Goal: Transaction & Acquisition: Purchase product/service

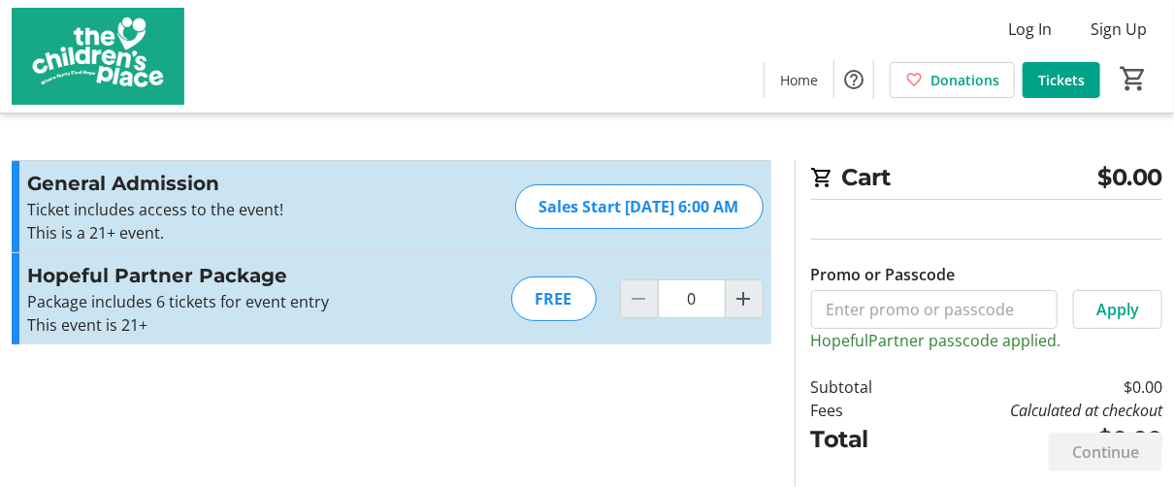
click at [581, 295] on div "FREE" at bounding box center [553, 298] width 85 height 45
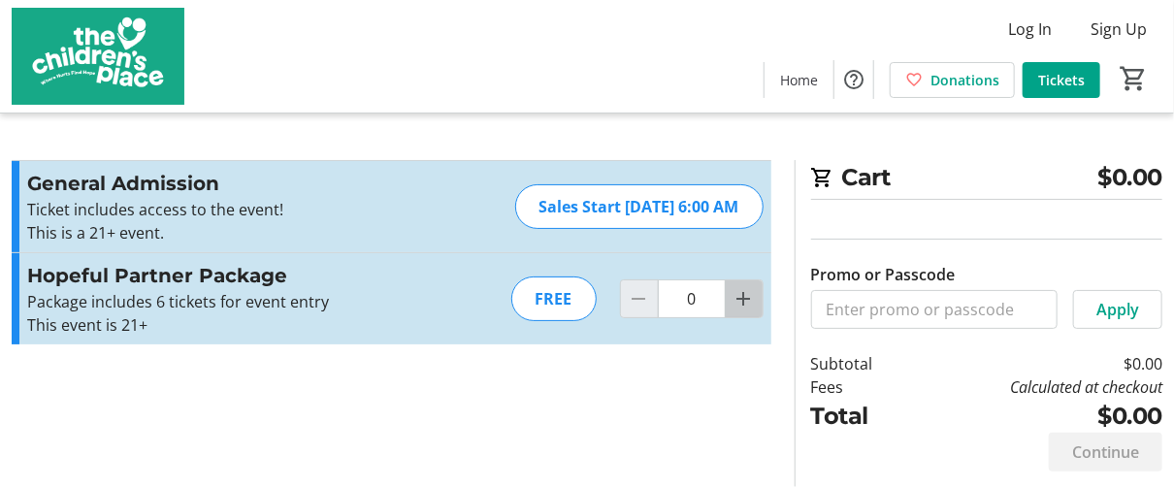
click at [745, 302] on mat-icon "Increment by one" at bounding box center [743, 298] width 23 height 23
click at [745, 302] on div at bounding box center [743, 298] width 39 height 39
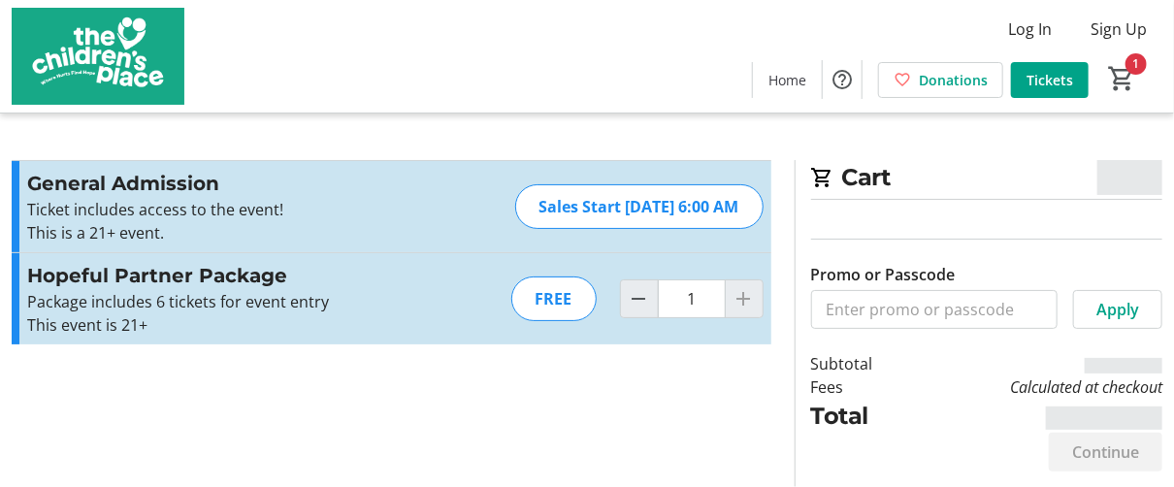
click at [741, 300] on div at bounding box center [743, 298] width 39 height 39
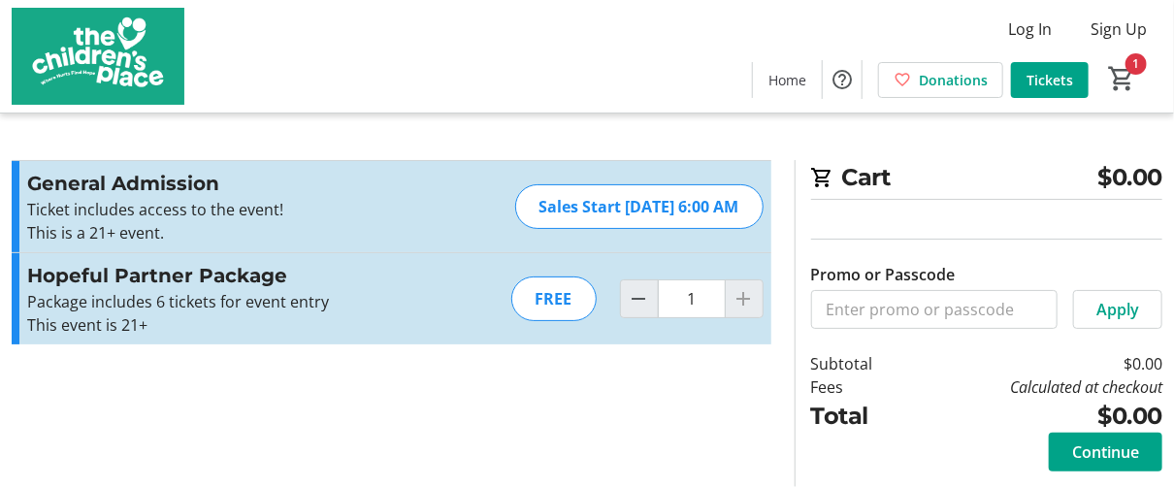
click at [743, 295] on div at bounding box center [743, 298] width 39 height 39
click at [648, 307] on mat-icon "Decrement by one" at bounding box center [638, 298] width 23 height 23
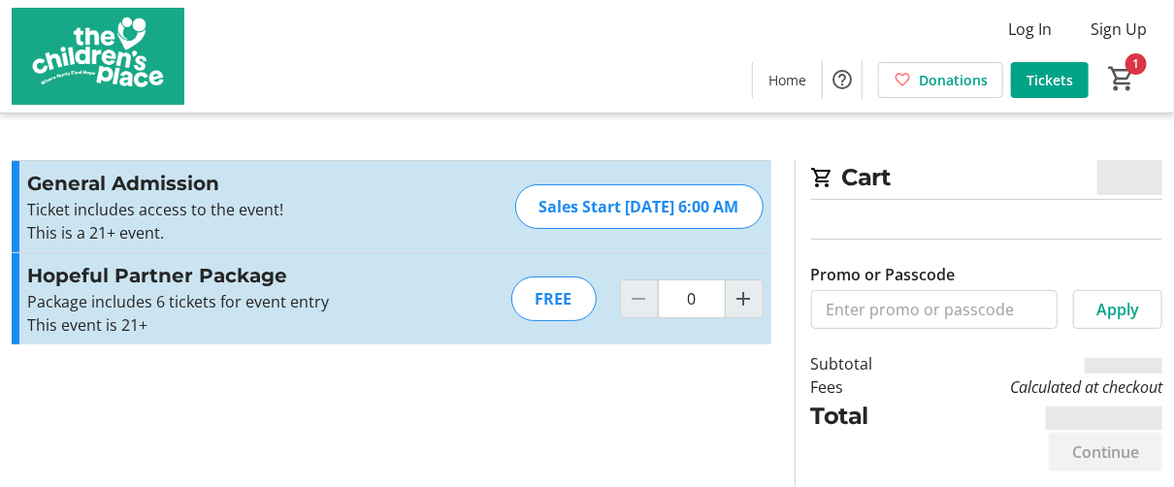
click at [570, 306] on div "FREE" at bounding box center [553, 298] width 85 height 45
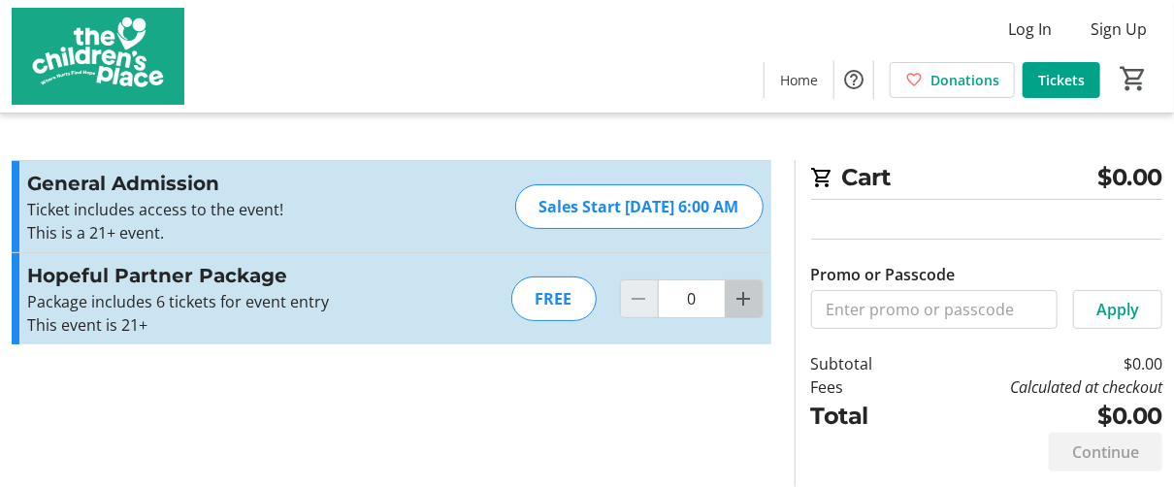
click at [740, 304] on mat-icon "Increment by one" at bounding box center [743, 298] width 23 height 23
type input "1"
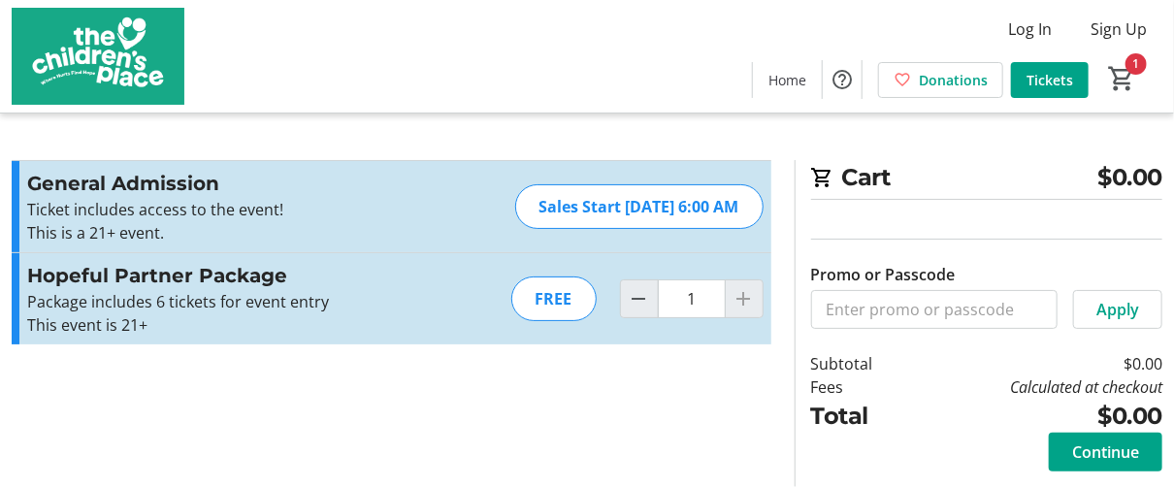
click at [750, 300] on div at bounding box center [743, 298] width 39 height 39
click at [1122, 80] on mat-icon "1" at bounding box center [1121, 78] width 29 height 29
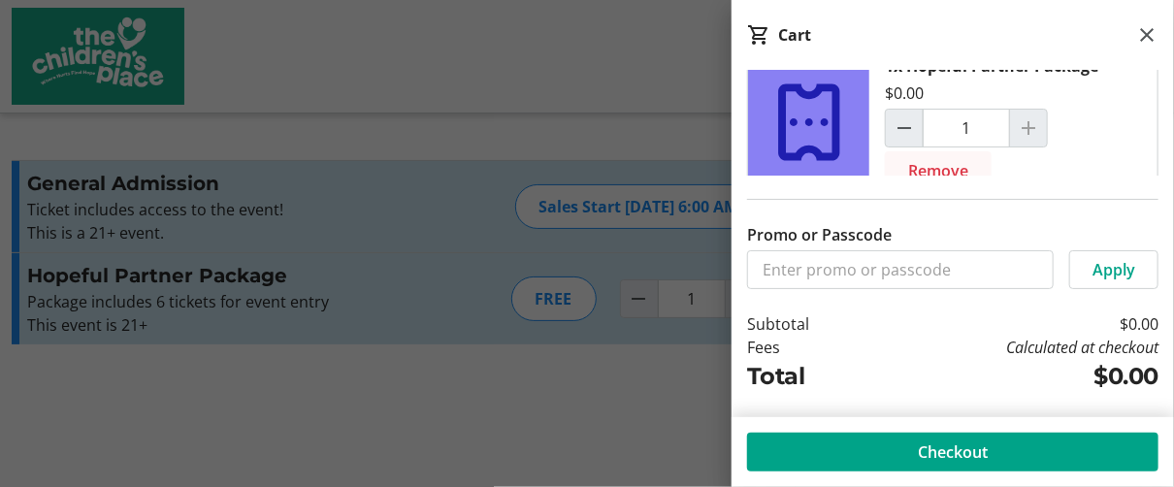
scroll to position [62, 0]
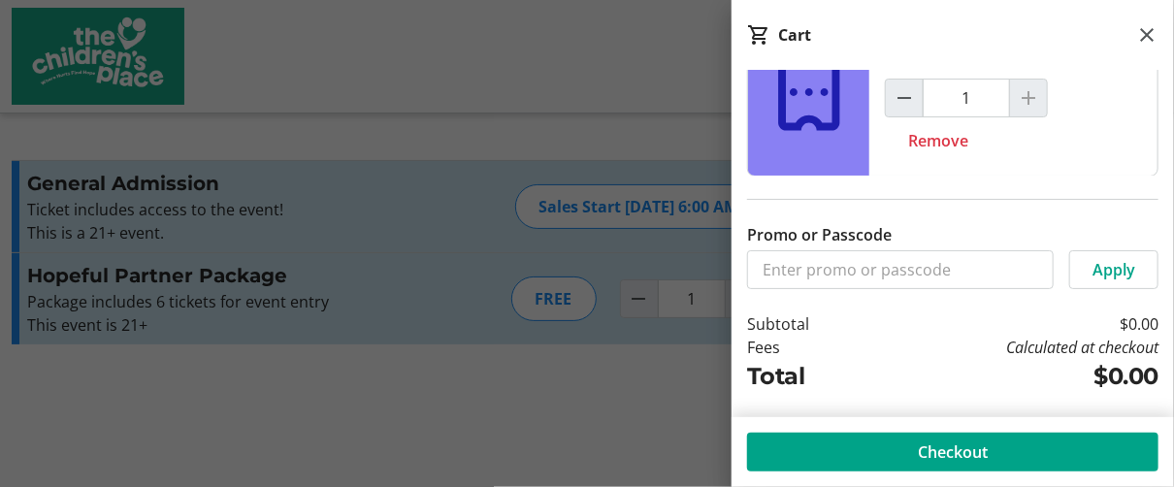
click at [807, 117] on icon at bounding box center [808, 91] width 61 height 77
click at [821, 119] on icon at bounding box center [808, 92] width 93 height 93
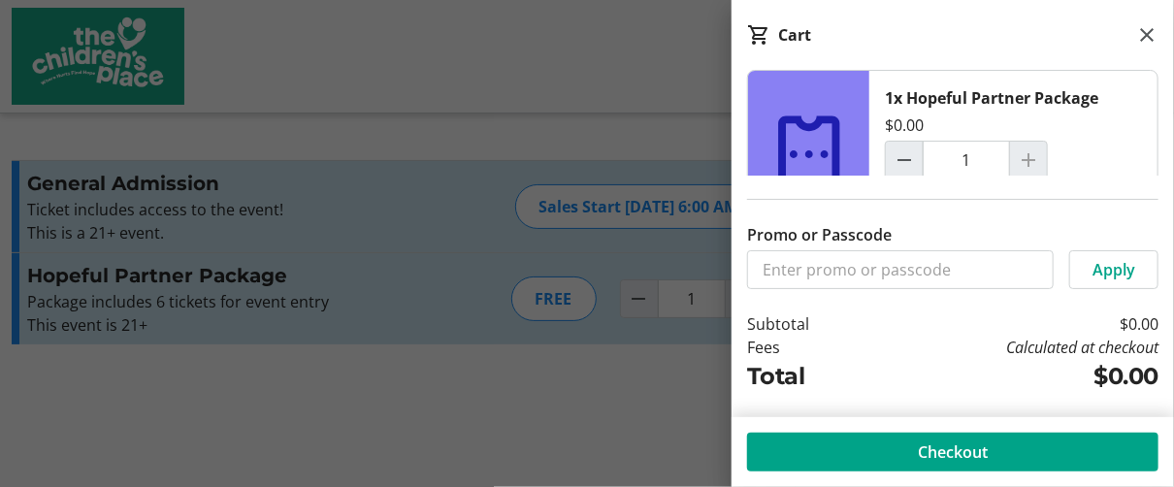
click at [842, 139] on icon at bounding box center [808, 154] width 93 height 93
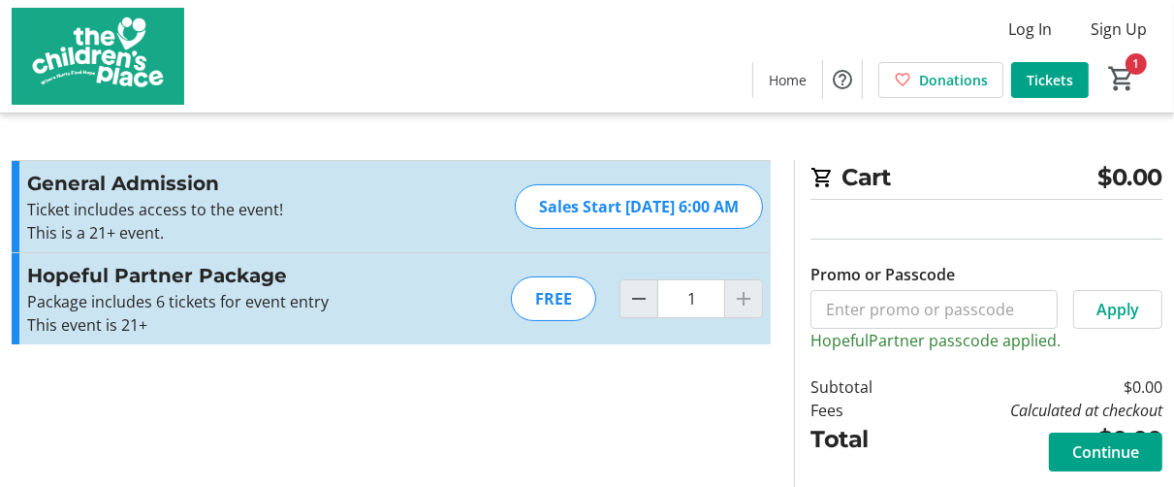
click at [565, 307] on div "FREE" at bounding box center [553, 298] width 85 height 45
click at [747, 299] on div at bounding box center [743, 298] width 39 height 39
click at [745, 301] on div at bounding box center [743, 298] width 39 height 39
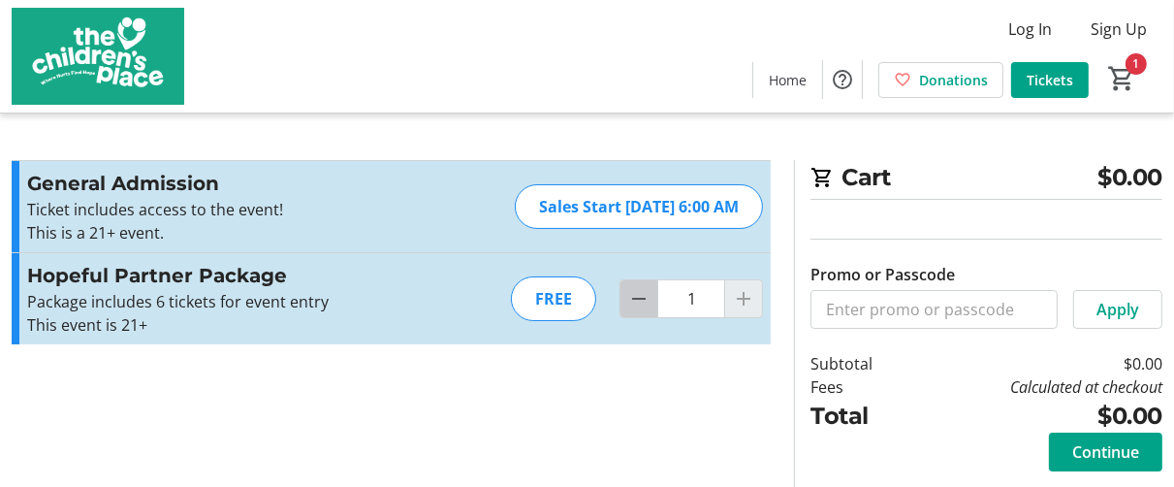
click at [649, 306] on mat-icon "Decrement by one" at bounding box center [638, 298] width 23 height 23
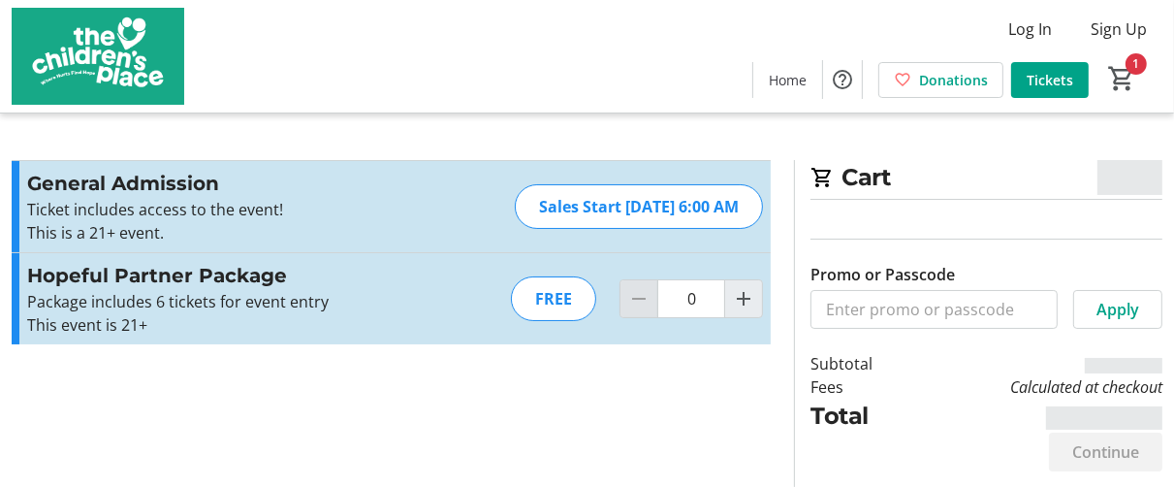
click at [649, 306] on div at bounding box center [639, 298] width 39 height 39
click at [738, 294] on mat-icon "Increment by one" at bounding box center [743, 298] width 23 height 23
type input "1"
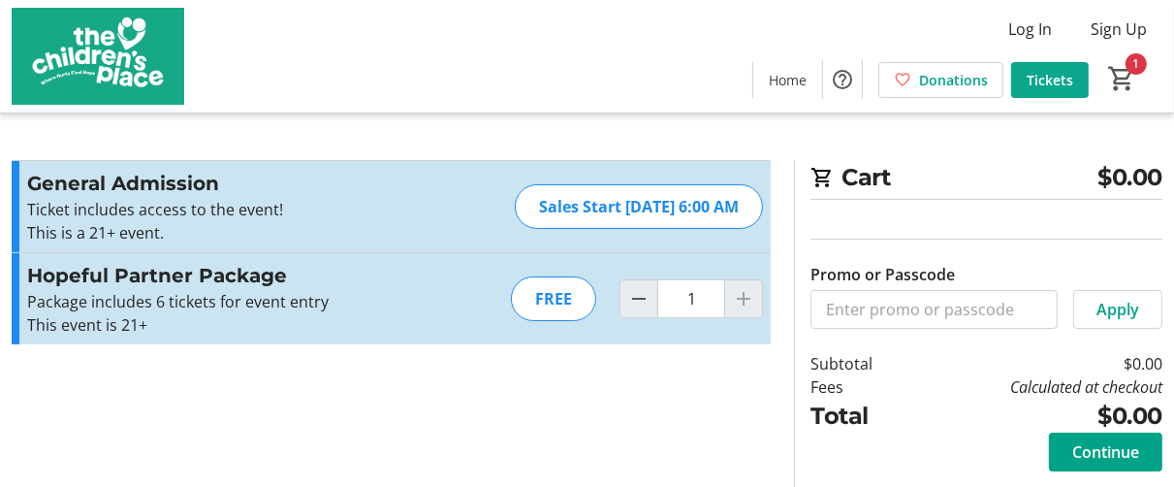
click at [1074, 74] on span at bounding box center [1051, 79] width 78 height 47
click at [1097, 458] on span "Continue" at bounding box center [1106, 451] width 67 height 23
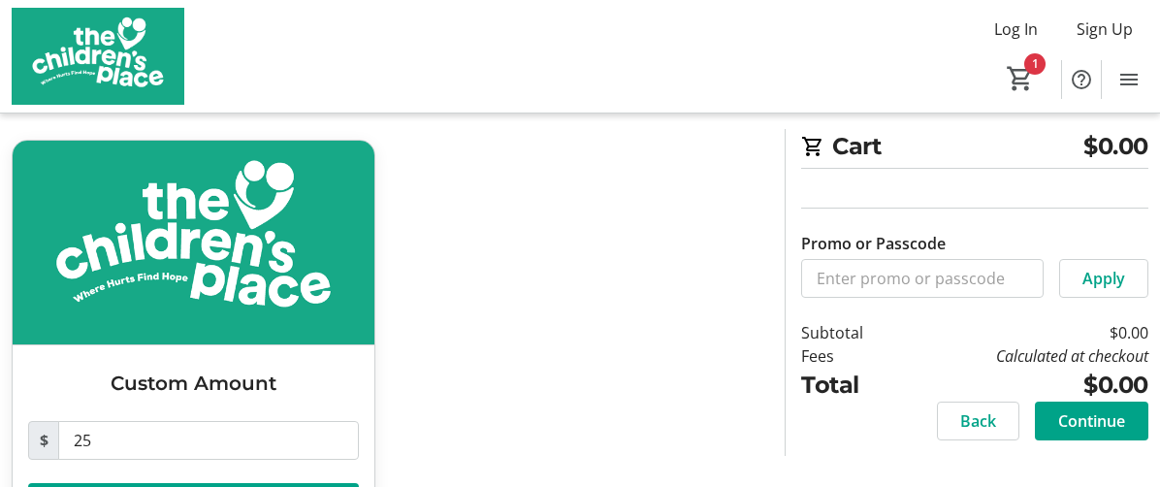
scroll to position [160, 0]
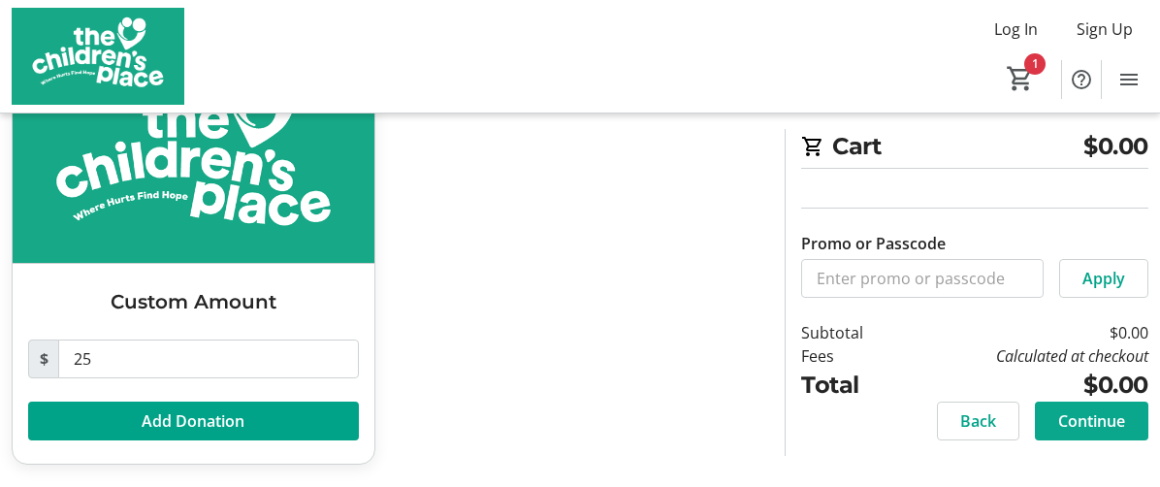
click at [1080, 419] on span "Continue" at bounding box center [1091, 420] width 67 height 23
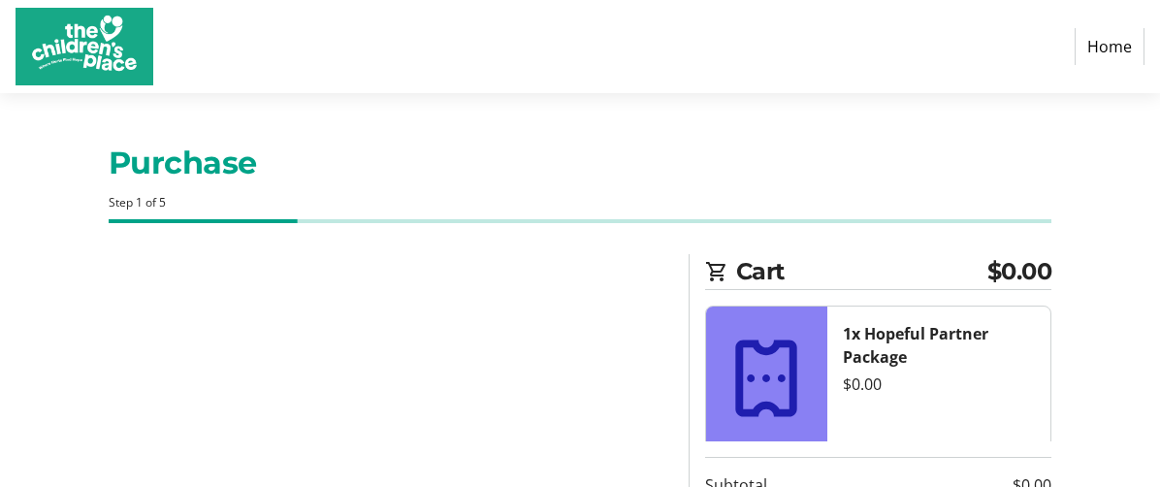
select select "US"
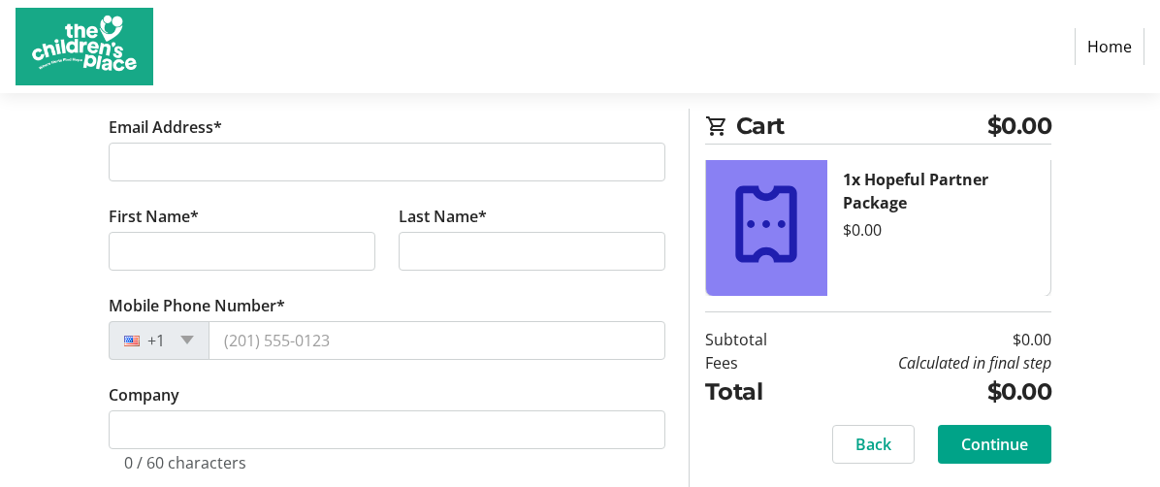
scroll to position [392, 0]
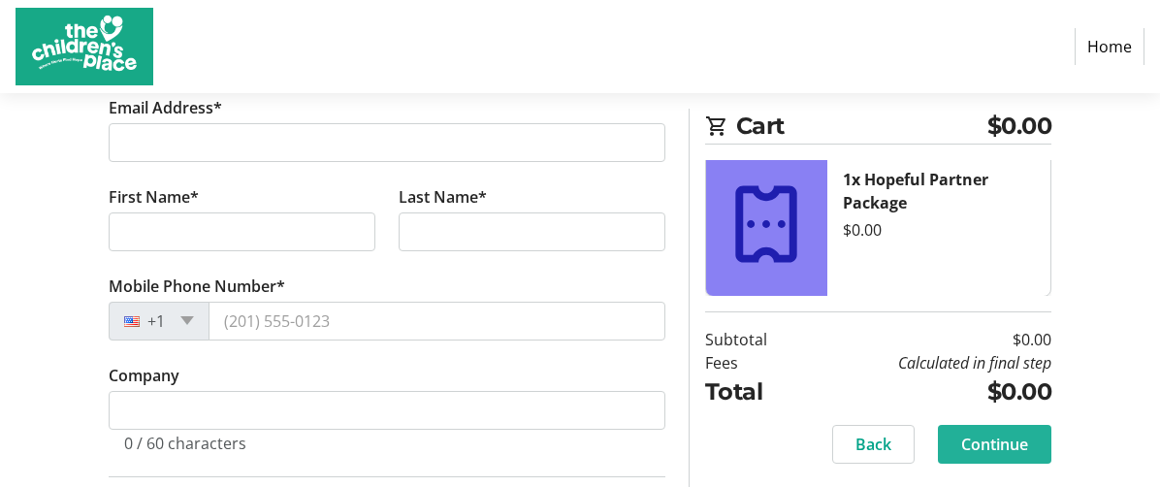
click at [997, 438] on span "Continue" at bounding box center [994, 444] width 67 height 23
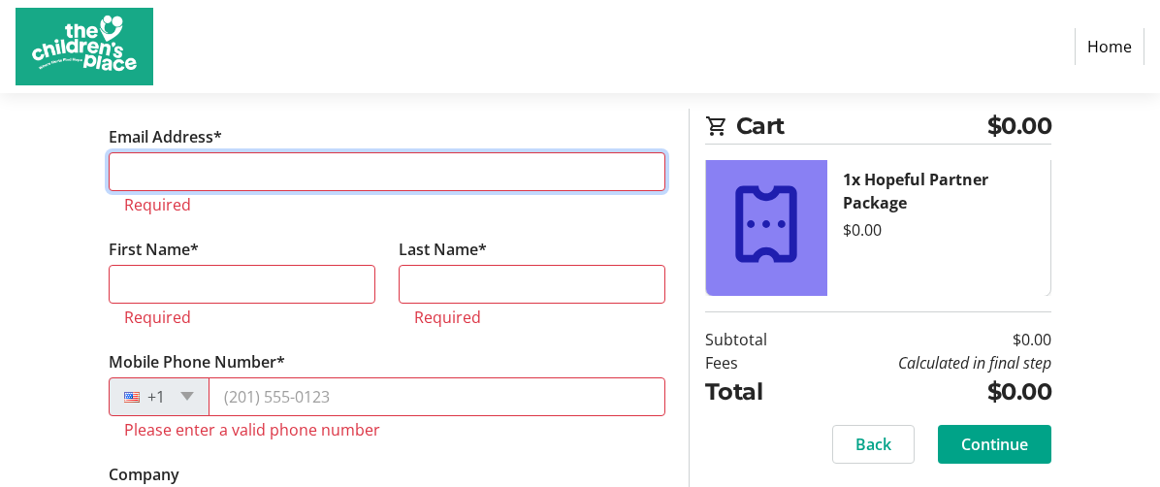
click at [156, 173] on input "Email Address*" at bounding box center [387, 171] width 557 height 39
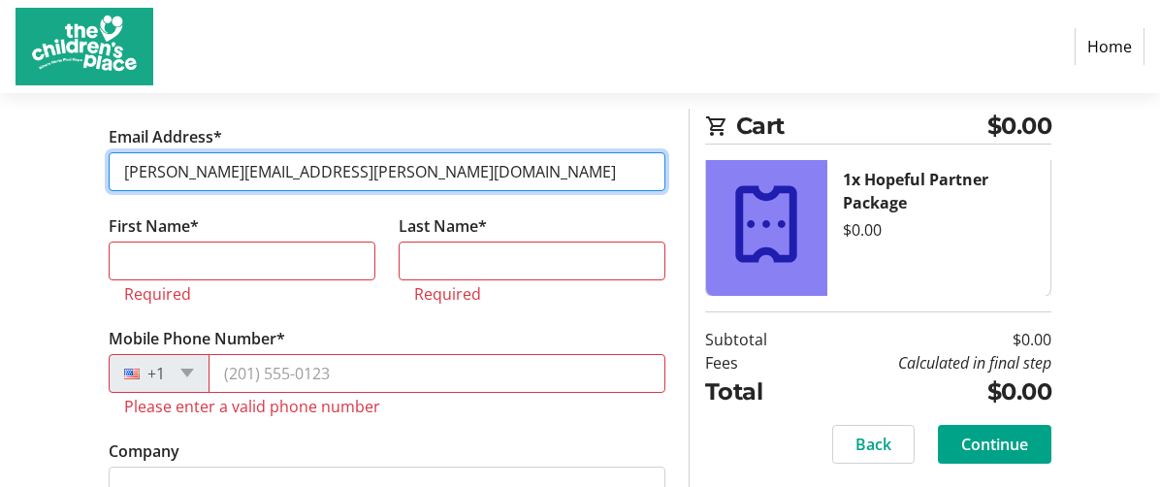
type input "eric.buckman@usbank.com"
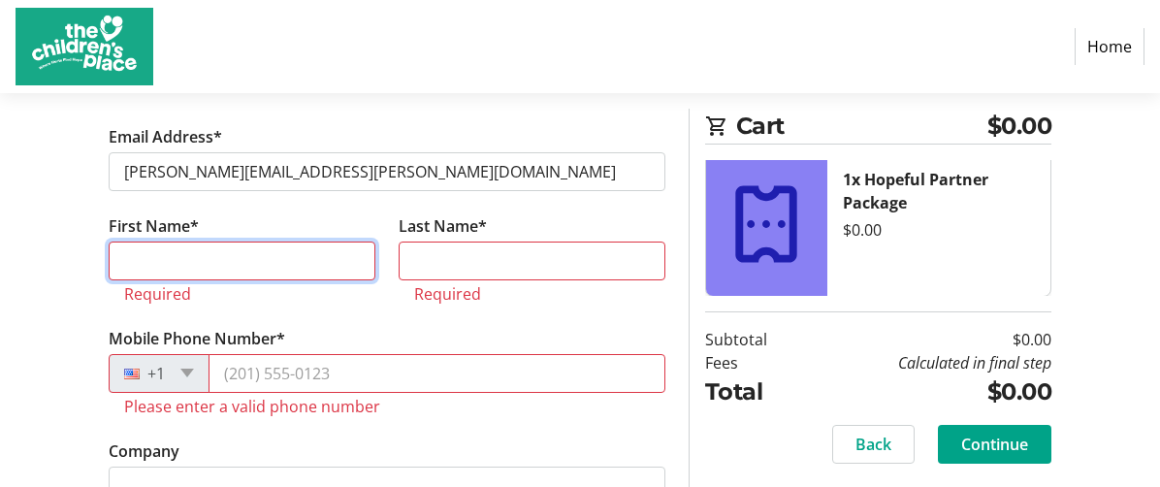
click at [222, 258] on input "First Name*" at bounding box center [242, 260] width 267 height 39
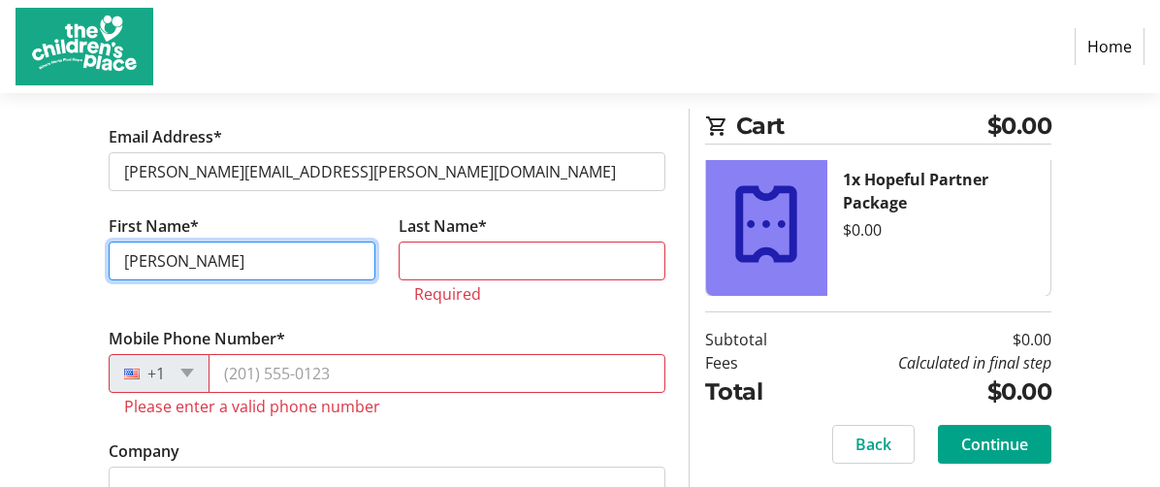
type input "Eric"
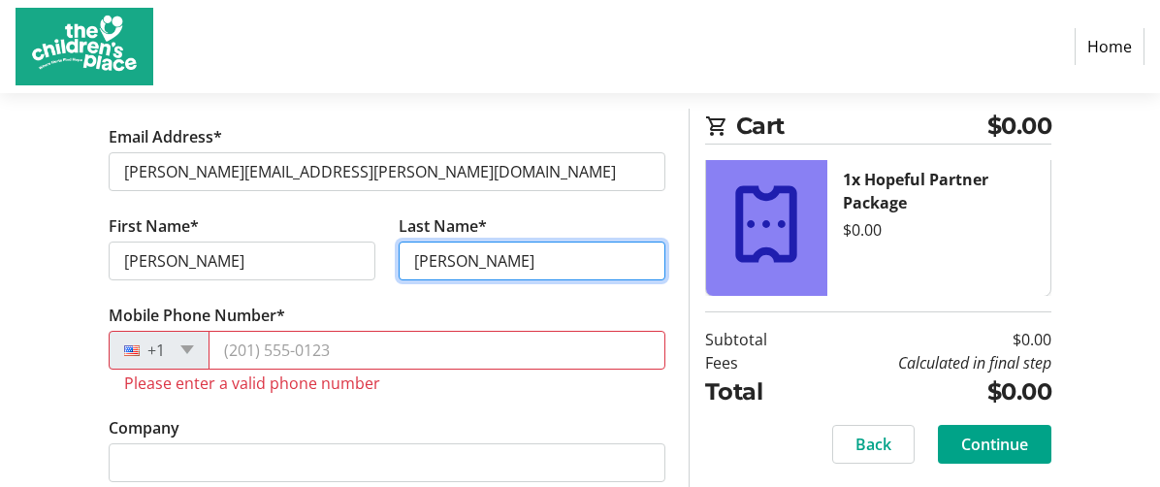
type input "Buckman"
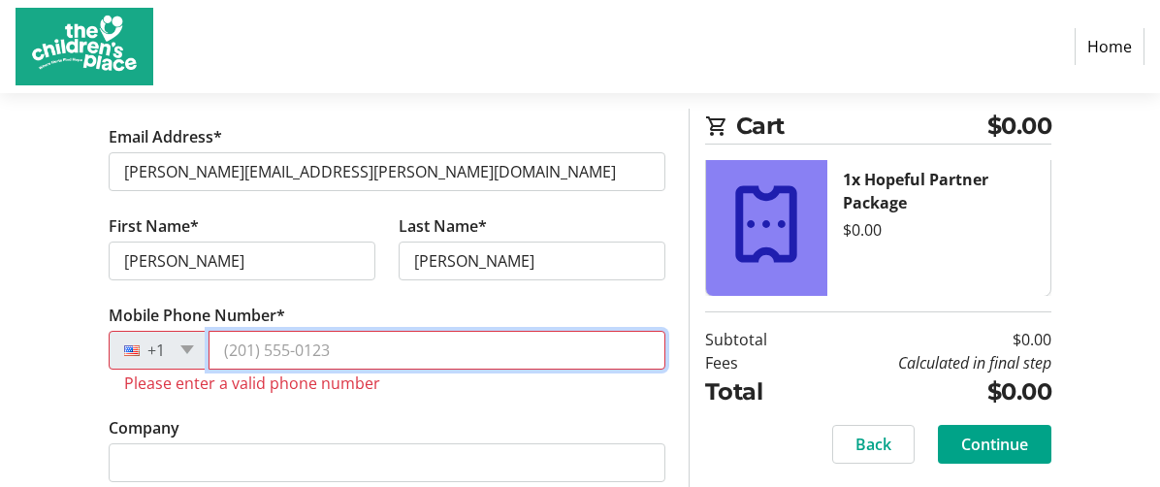
click at [238, 350] on input "Mobile Phone Number*" at bounding box center [437, 350] width 457 height 39
click at [222, 346] on input "Mobile Phone Number*" at bounding box center [437, 350] width 457 height 39
click at [233, 348] on input "Mobile Phone Number*" at bounding box center [437, 350] width 457 height 39
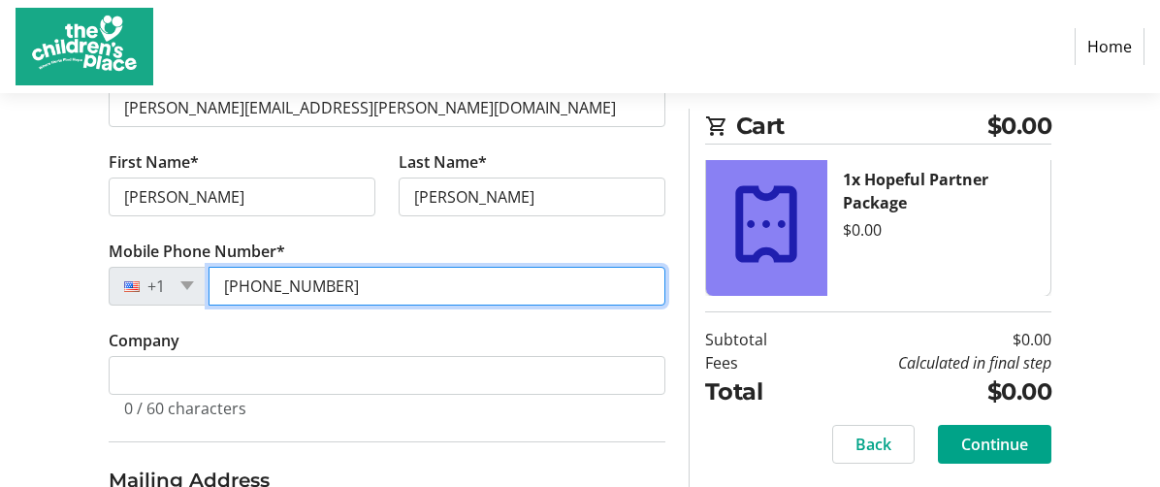
scroll to position [460, 0]
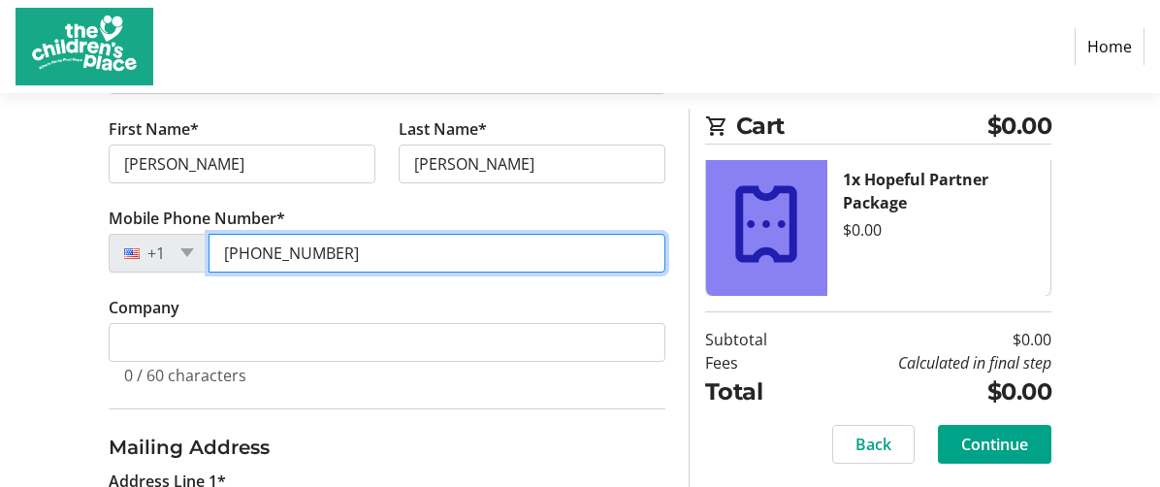
type input "(785) 276-6684"
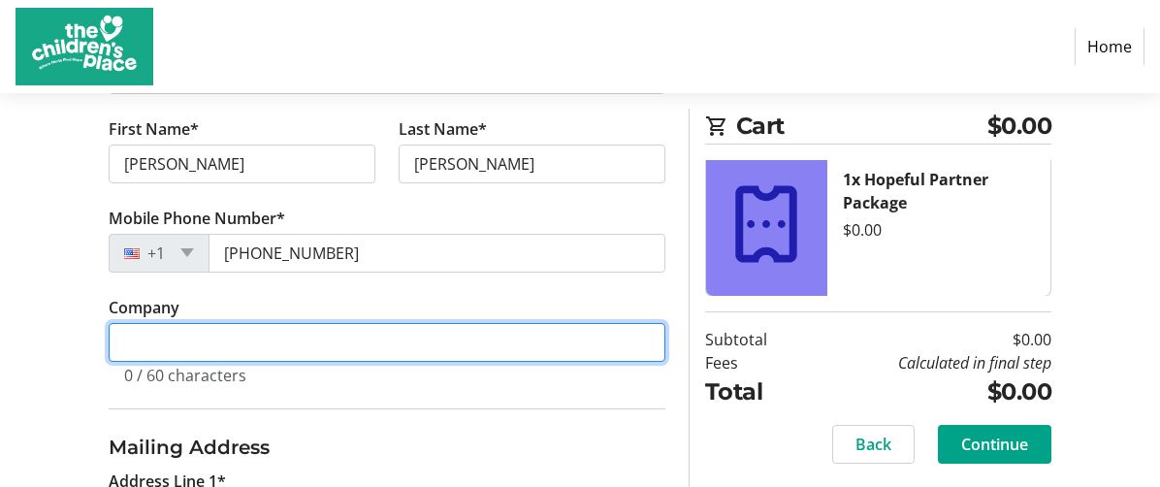
click at [249, 337] on input "Company" at bounding box center [387, 342] width 557 height 39
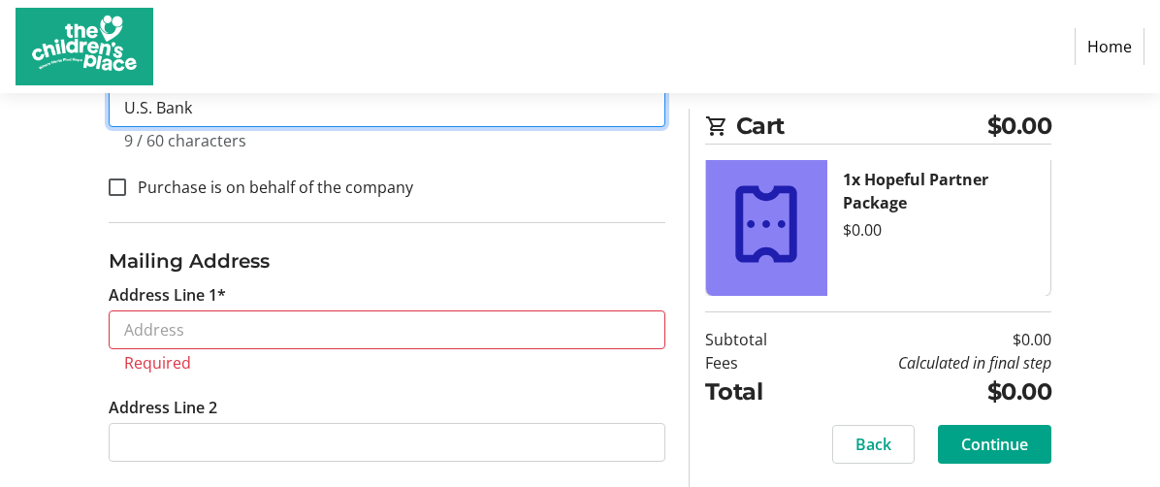
scroll to position [798, 0]
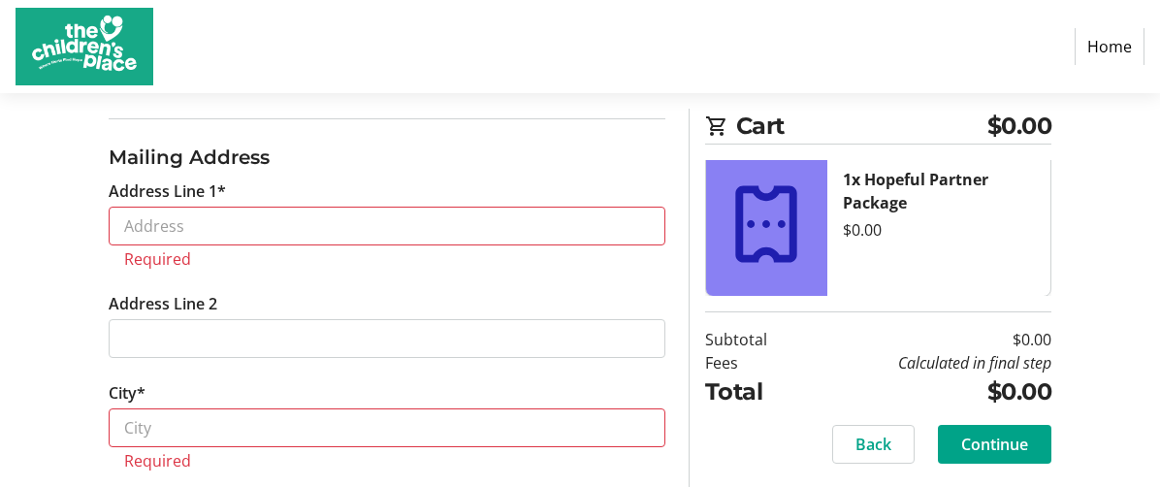
type input "U.S. Bank"
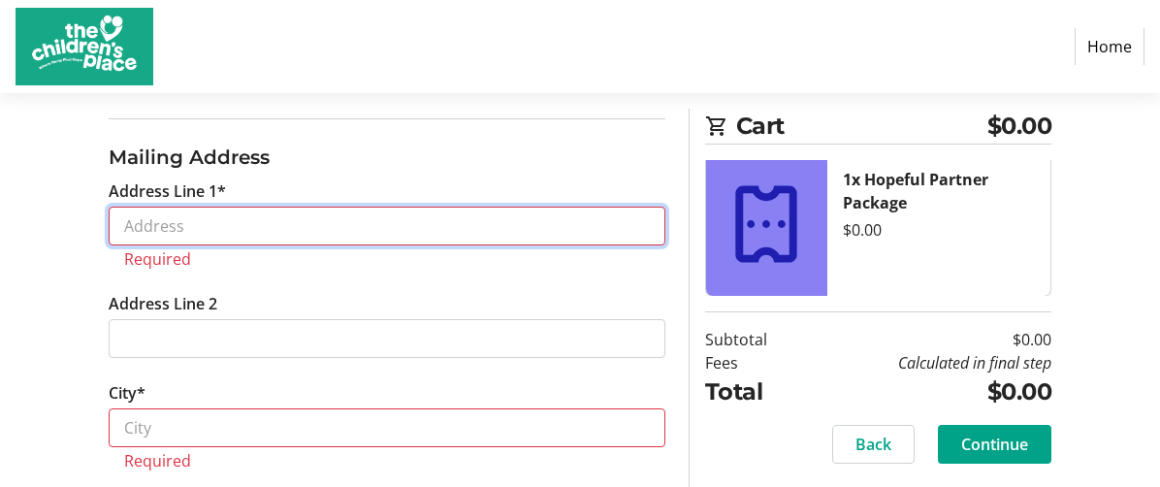
click at [165, 235] on input "Address Line 1*" at bounding box center [387, 226] width 557 height 39
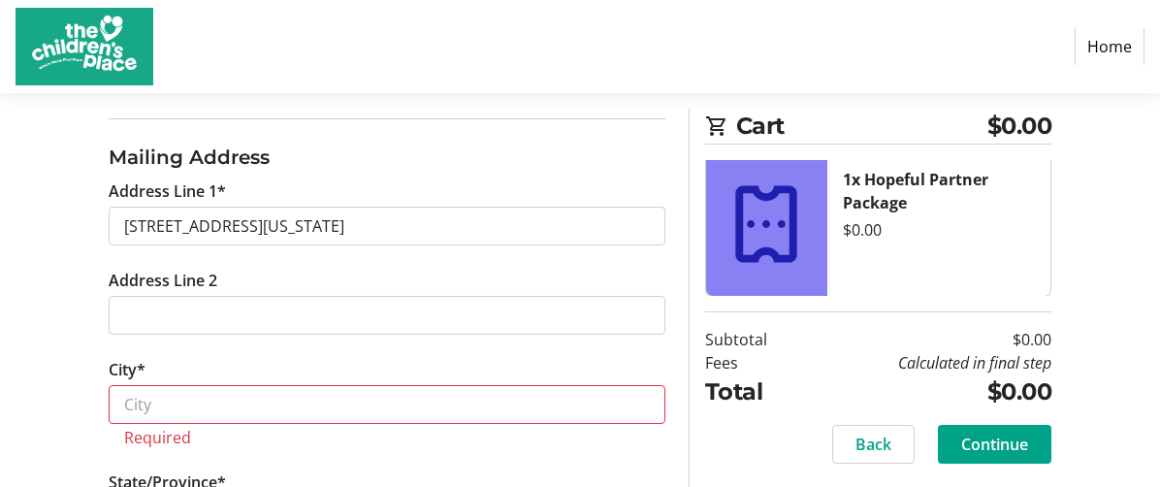
type input "900 Massachusetts Street"
type input "Lawrence"
select select "KS"
type input "66044"
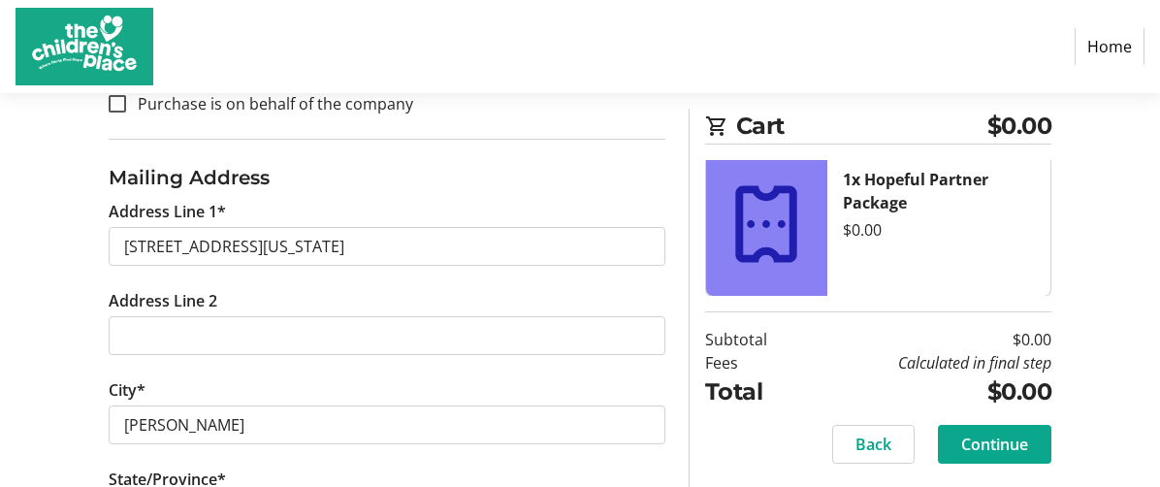
click at [1026, 449] on span "Continue" at bounding box center [994, 444] width 67 height 23
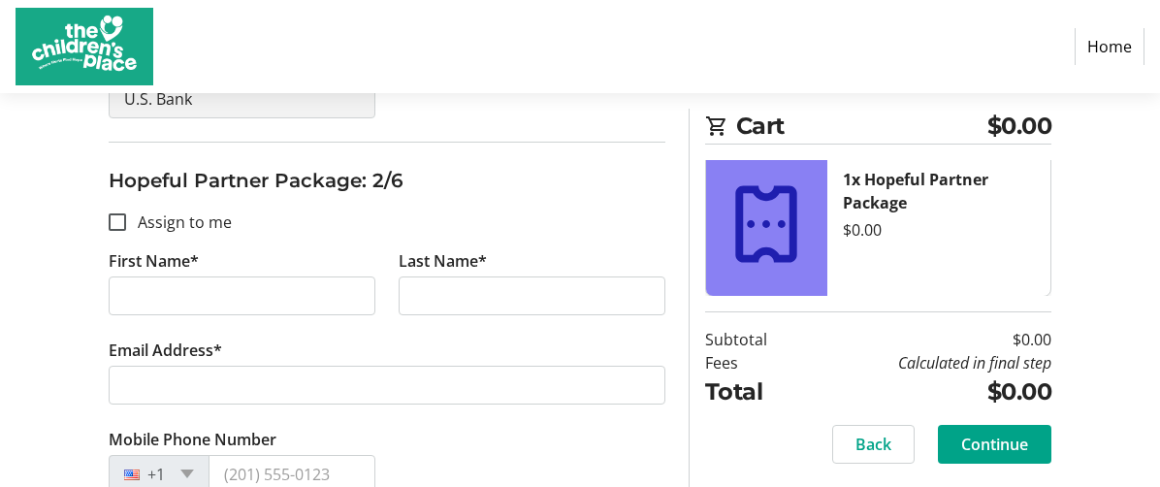
scroll to position [679, 0]
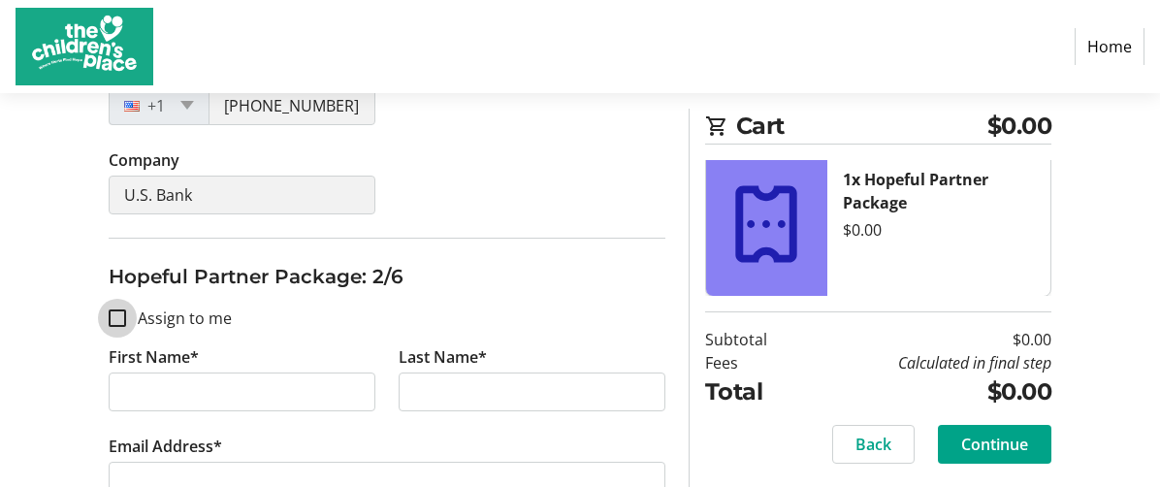
click at [119, 317] on input "Assign to me" at bounding box center [117, 317] width 17 height 17
checkbox input "true"
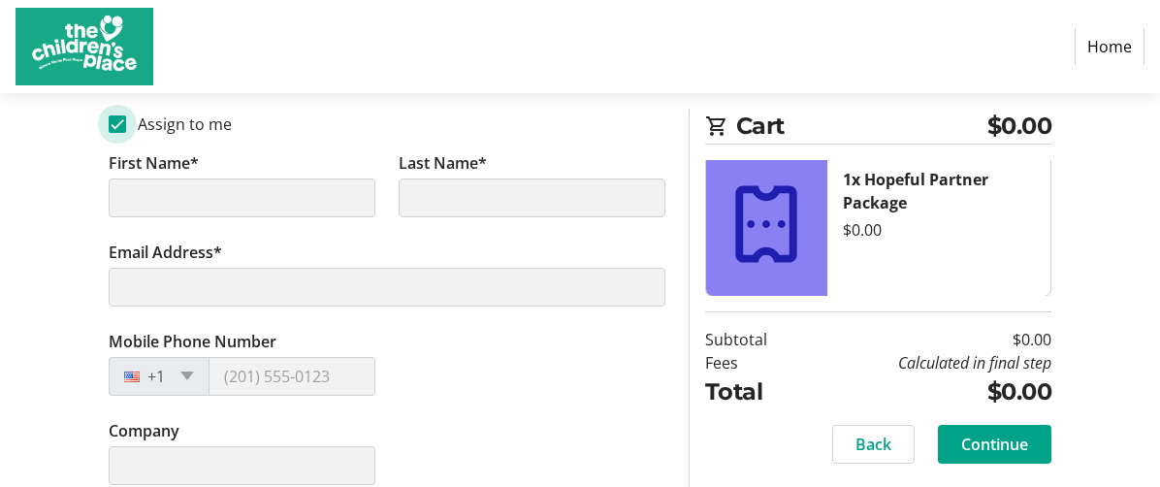
type input "Eric"
type input "Buckman"
type input "eric.buckman@usbank.com"
type input "(785) 276-6684"
type input "U.S. Bank"
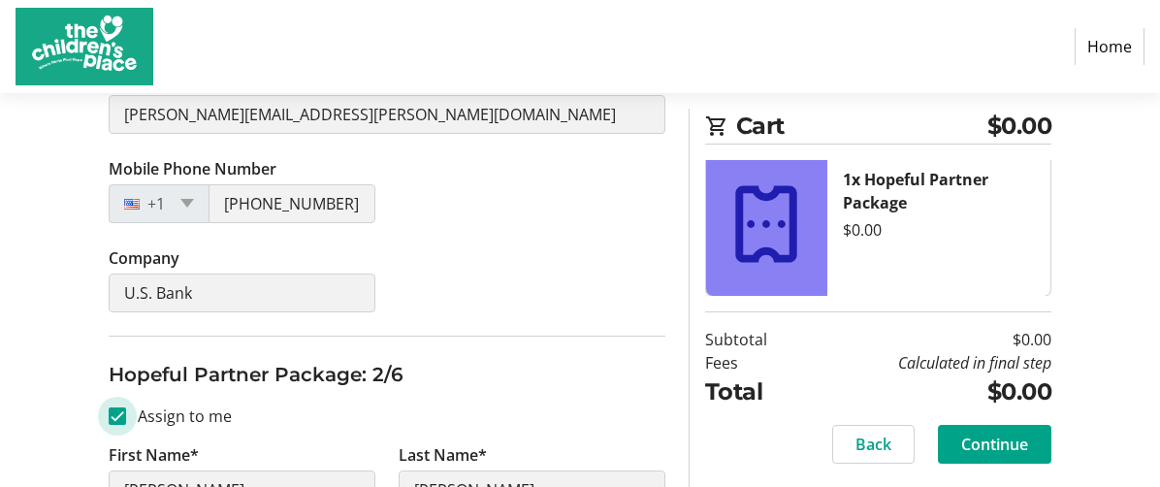
scroll to position [582, 0]
click at [985, 436] on span "Continue" at bounding box center [994, 444] width 67 height 23
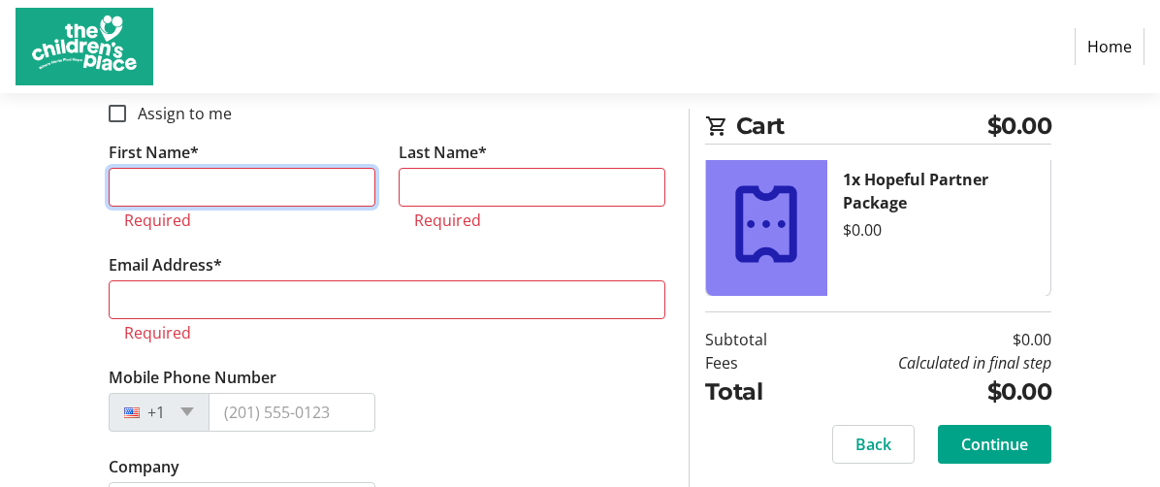
scroll to position [1071, 0]
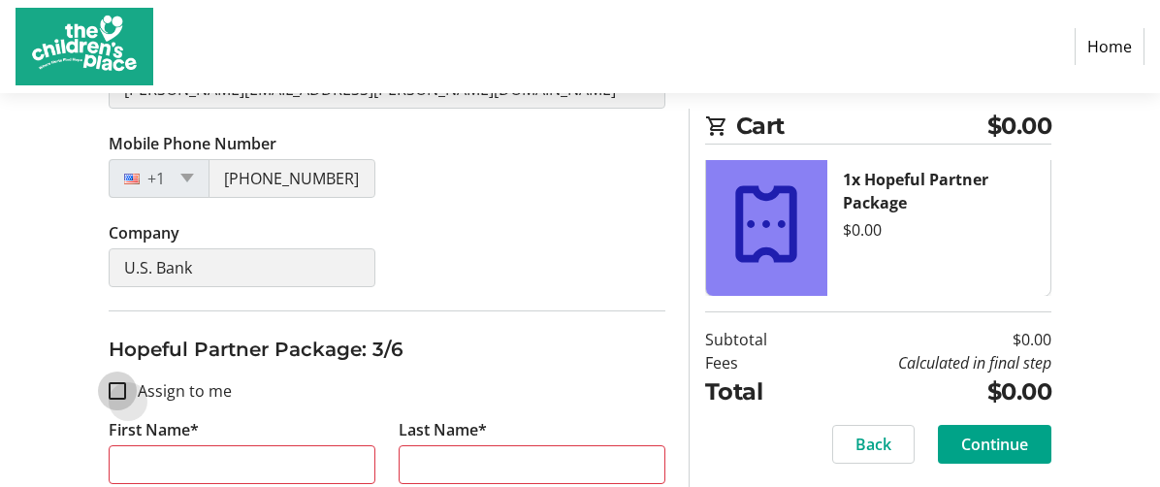
click at [117, 392] on input "Assign to me" at bounding box center [117, 390] width 17 height 17
checkbox input "true"
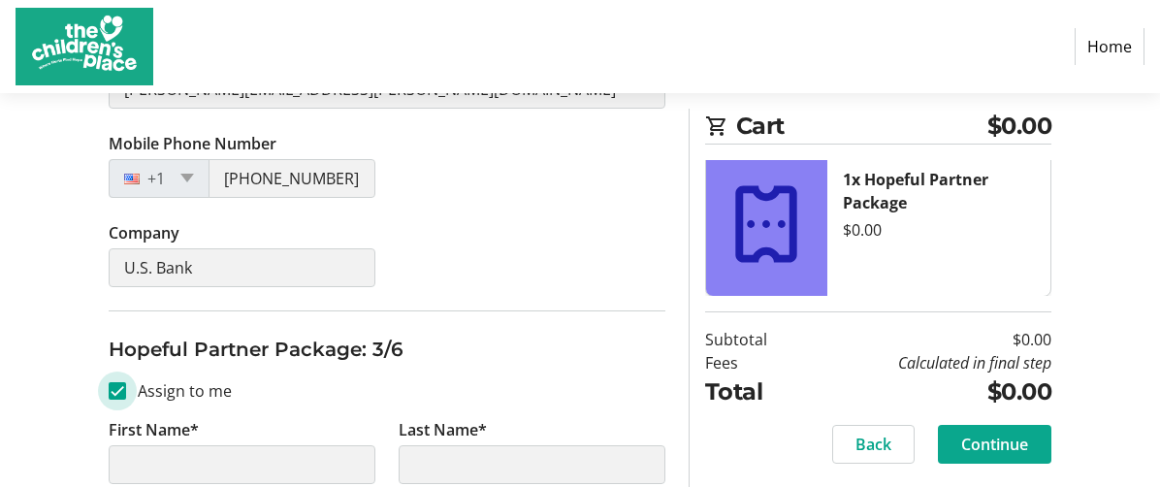
type input "Eric"
type input "Buckman"
type input "eric.buckman@usbank.com"
type input "(785) 276-6684"
type input "U.S. Bank"
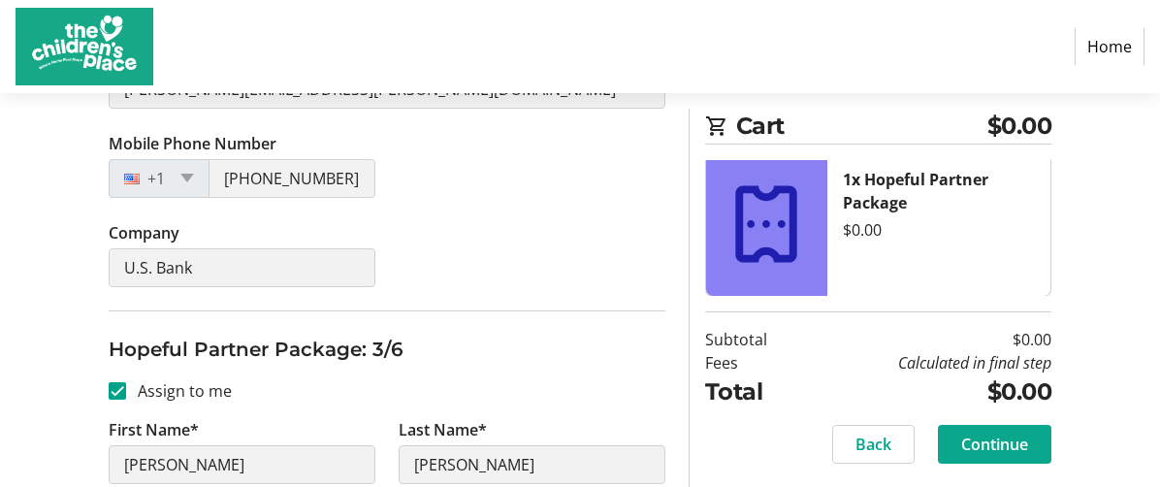
click at [982, 437] on span "Continue" at bounding box center [994, 444] width 67 height 23
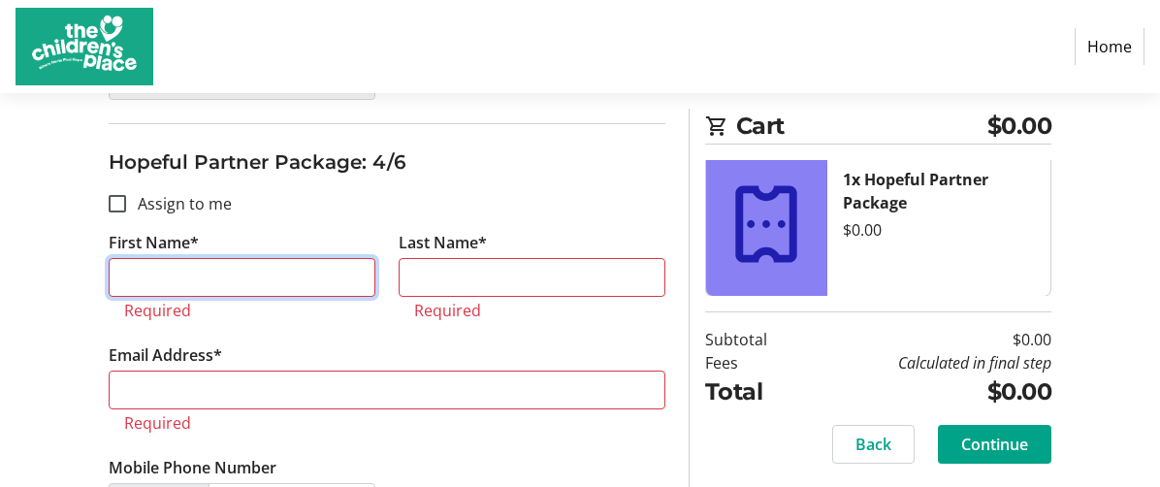
scroll to position [1630, 0]
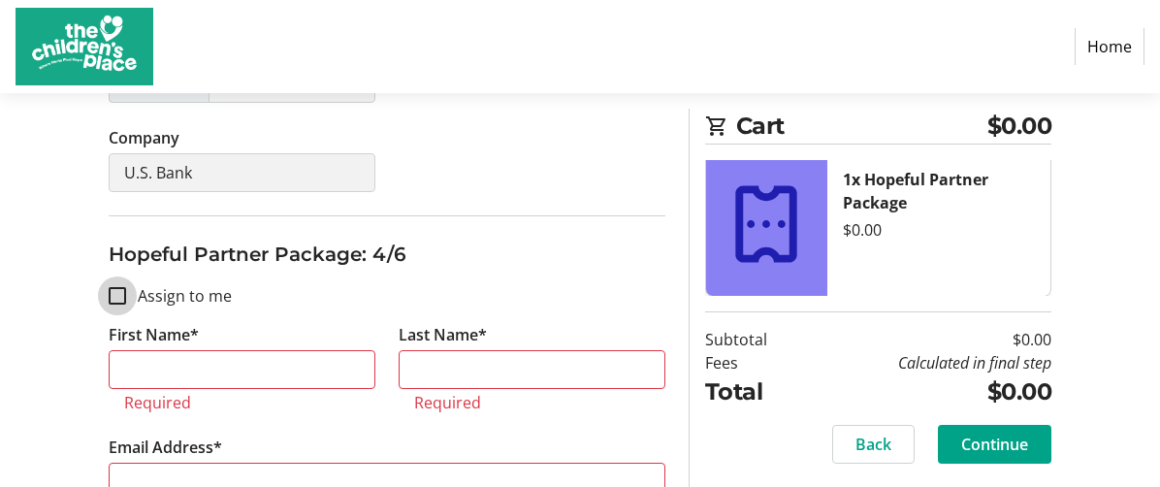
click at [119, 292] on input "Assign to me" at bounding box center [117, 295] width 17 height 17
checkbox input "true"
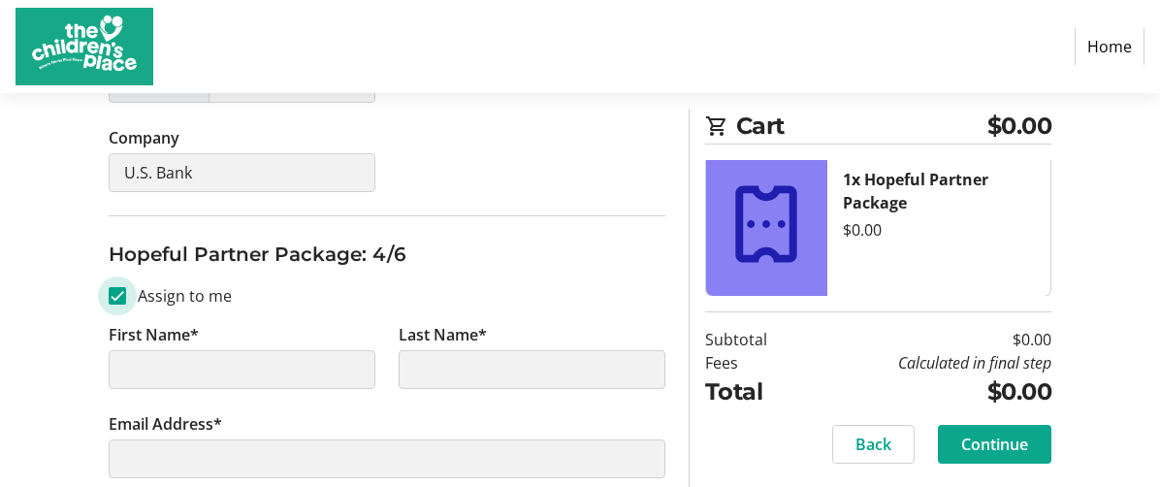
type input "Eric"
type input "Buckman"
type input "eric.buckman@usbank.com"
type input "(785) 276-6684"
type input "U.S. Bank"
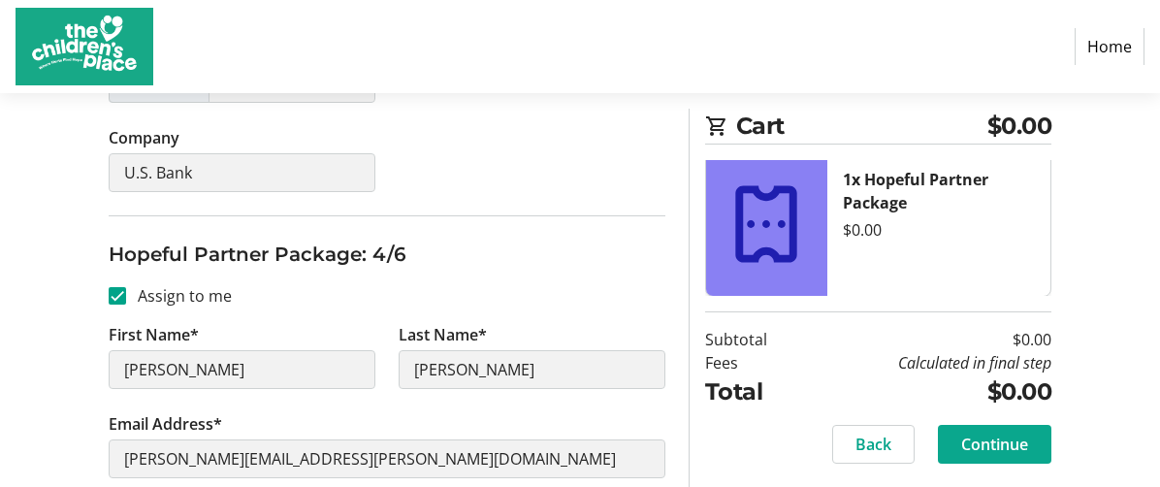
click at [1005, 436] on span "Continue" at bounding box center [994, 444] width 67 height 23
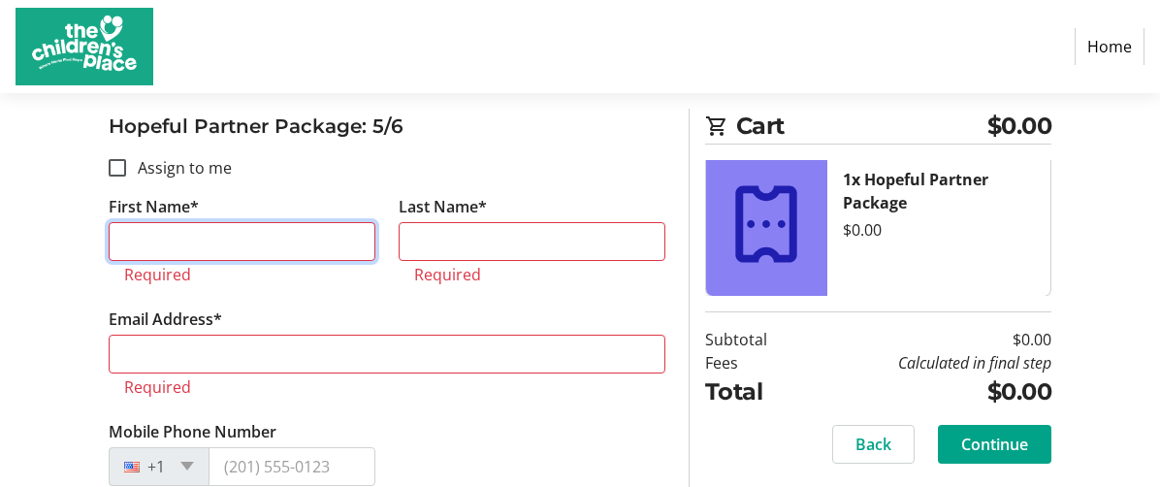
scroll to position [2094, 0]
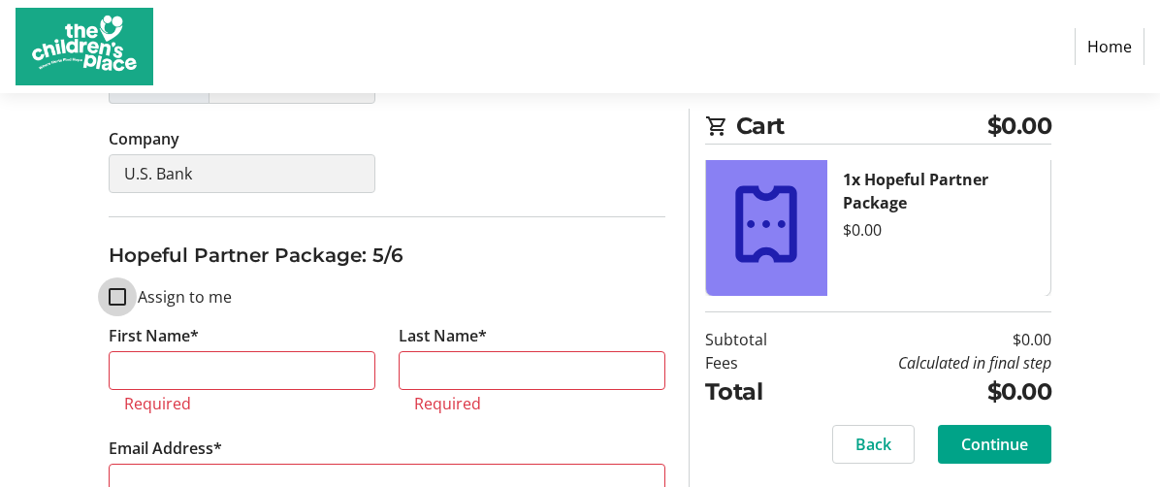
click at [114, 292] on input "Assign to me" at bounding box center [117, 296] width 17 height 17
checkbox input "true"
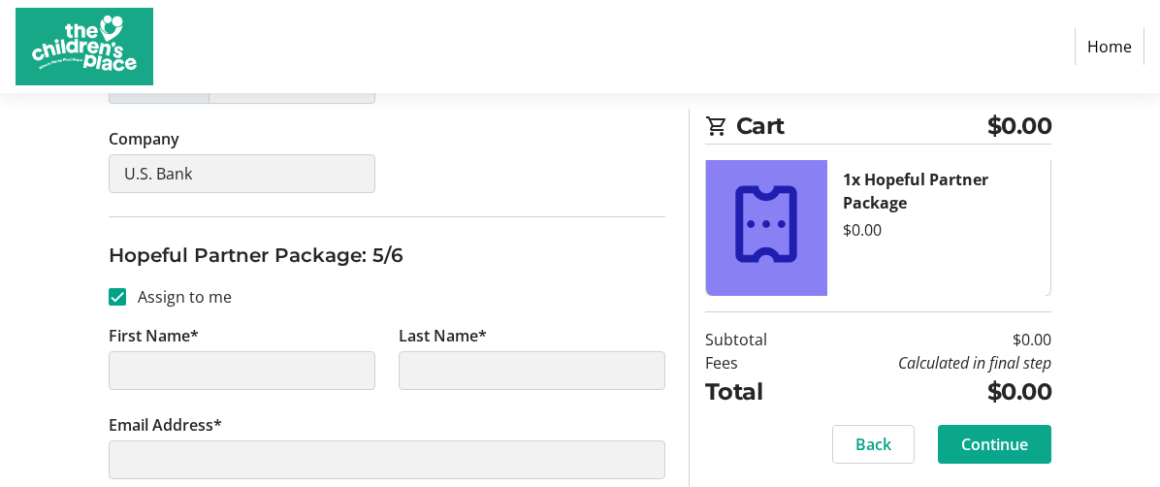
type input "Eric"
type input "Buckman"
type input "eric.buckman@usbank.com"
type input "(785) 276-6684"
type input "U.S. Bank"
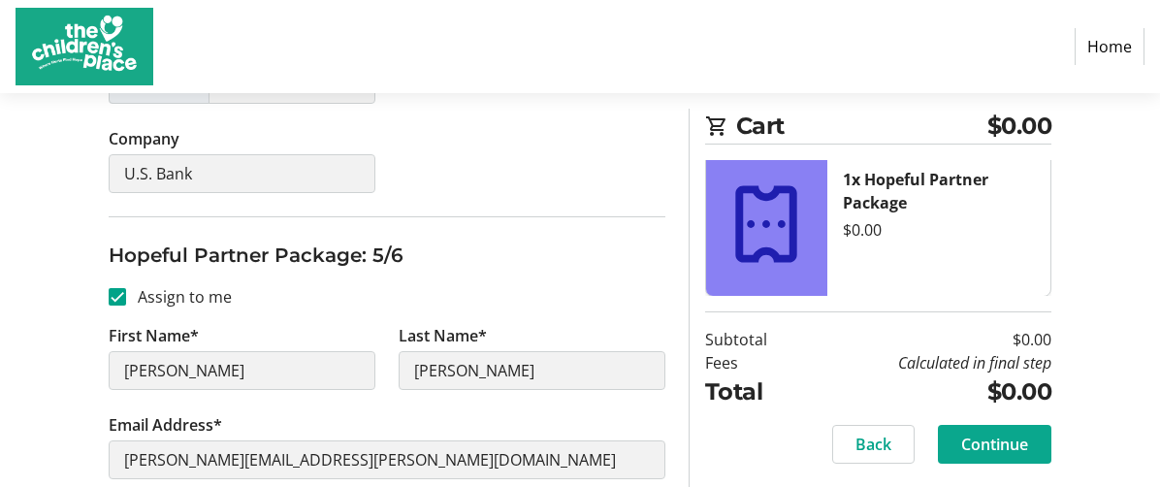
click at [1024, 440] on span "Continue" at bounding box center [994, 444] width 67 height 23
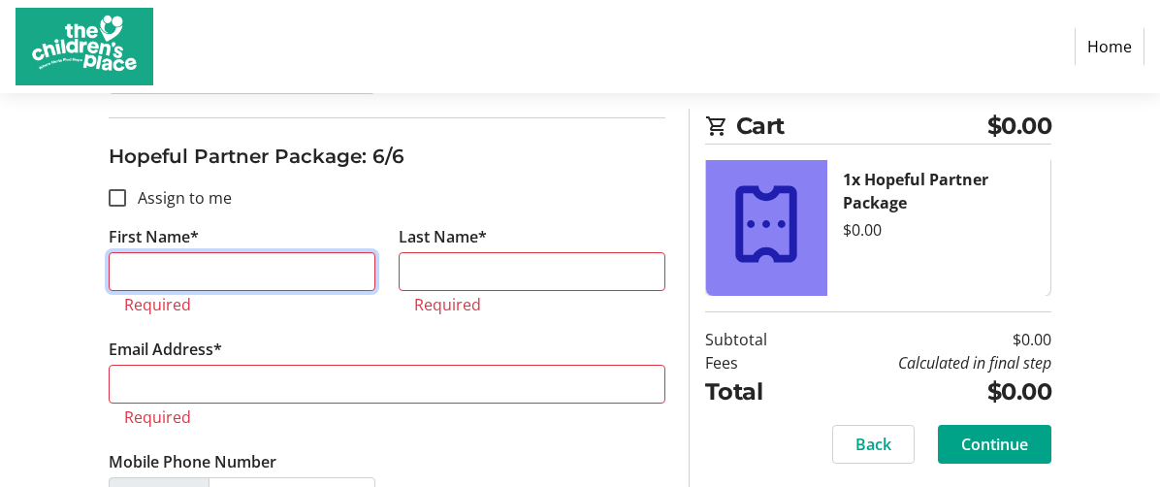
scroll to position [2557, 0]
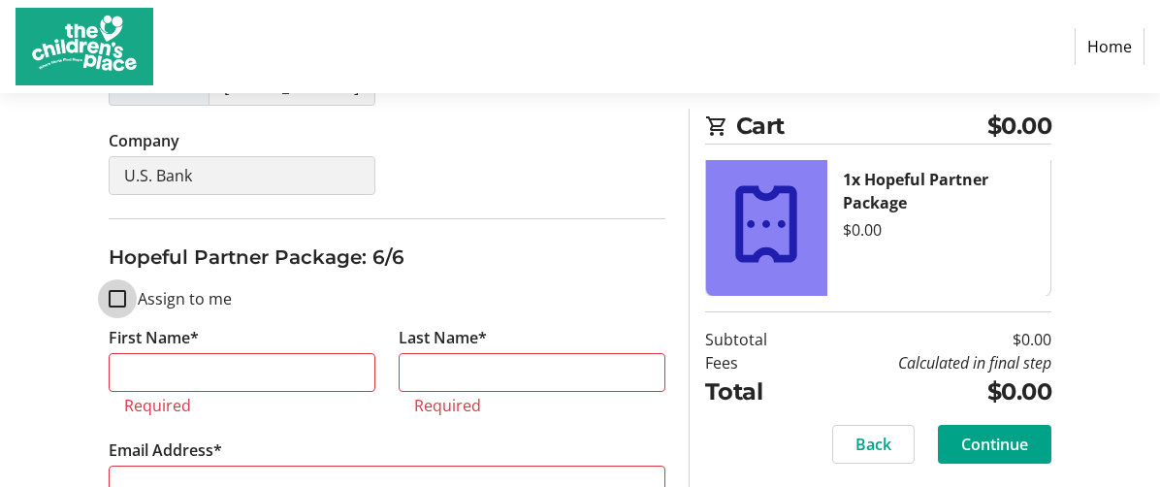
click at [120, 293] on input "Assign to me" at bounding box center [117, 298] width 17 height 17
checkbox input "true"
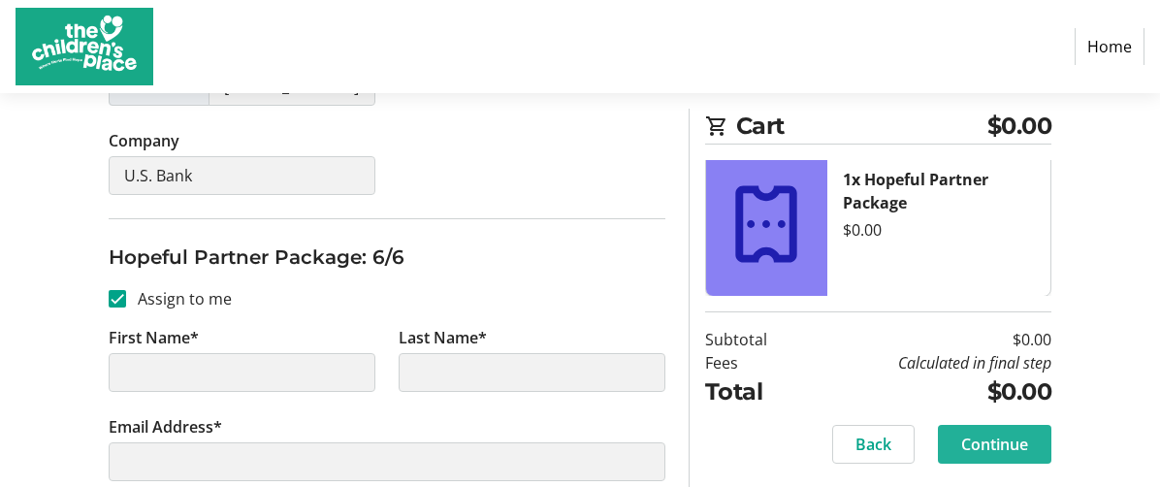
click at [1004, 439] on span "Continue" at bounding box center [994, 444] width 67 height 23
type input "Eric"
type input "Buckman"
type input "eric.buckman@usbank.com"
type input "(785) 276-6684"
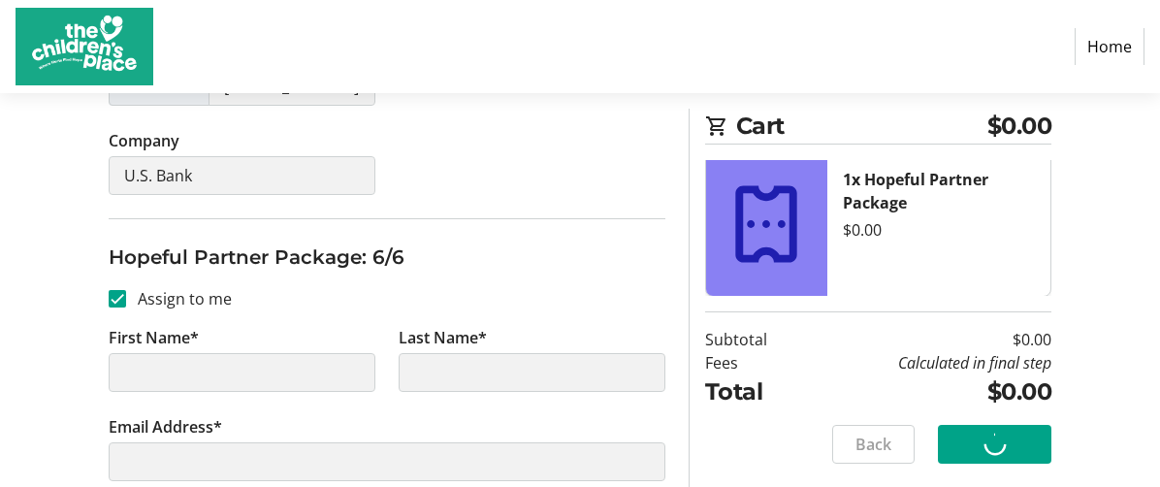
type input "U.S. Bank"
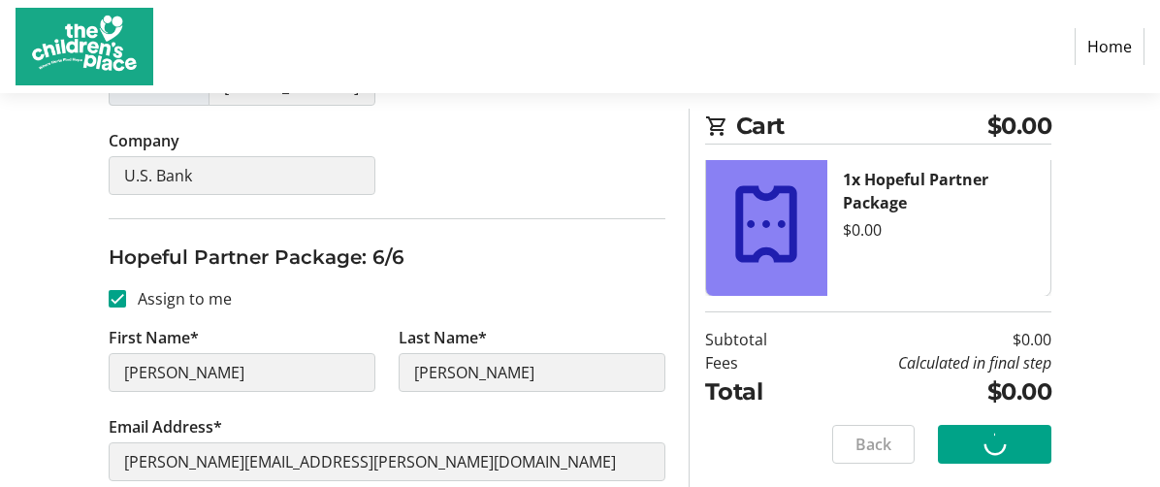
scroll to position [140, 0]
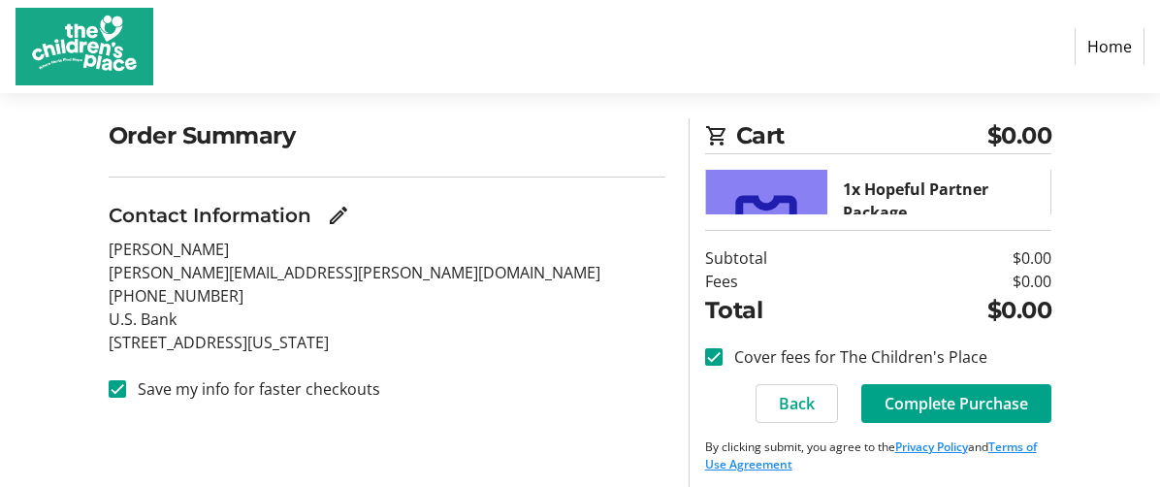
scroll to position [145, 0]
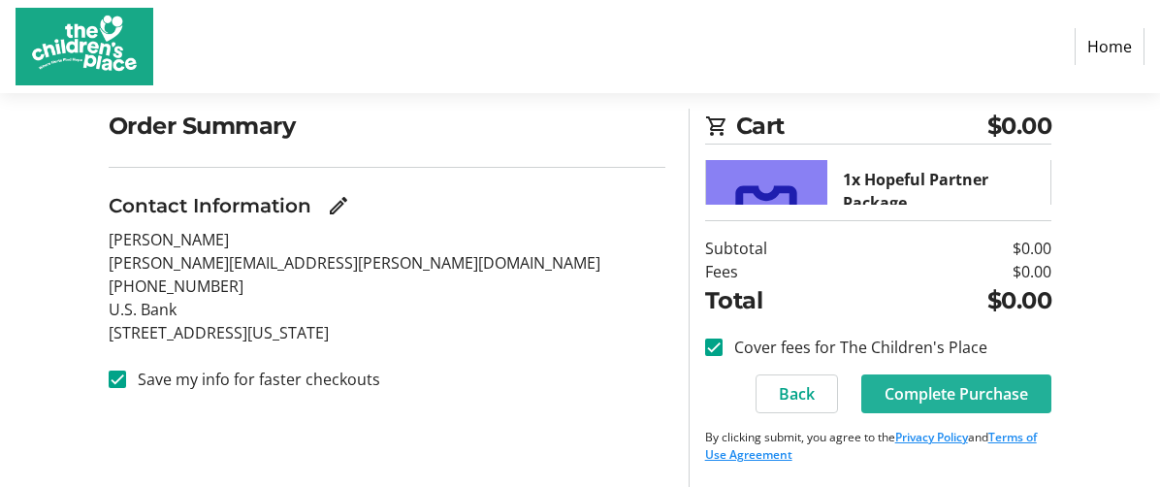
click at [991, 398] on span "Complete Purchase" at bounding box center [957, 393] width 144 height 23
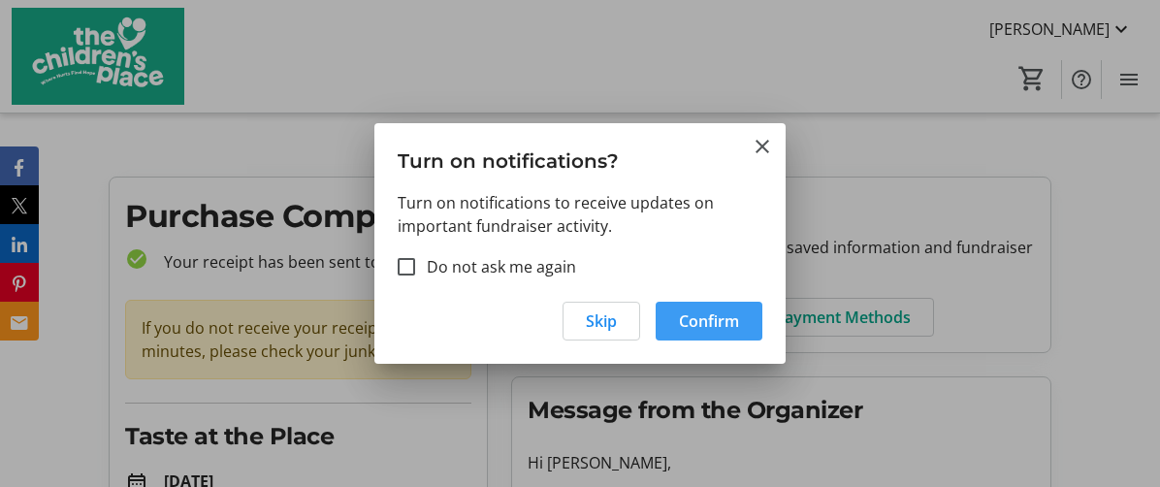
click at [716, 336] on span "button" at bounding box center [709, 321] width 107 height 47
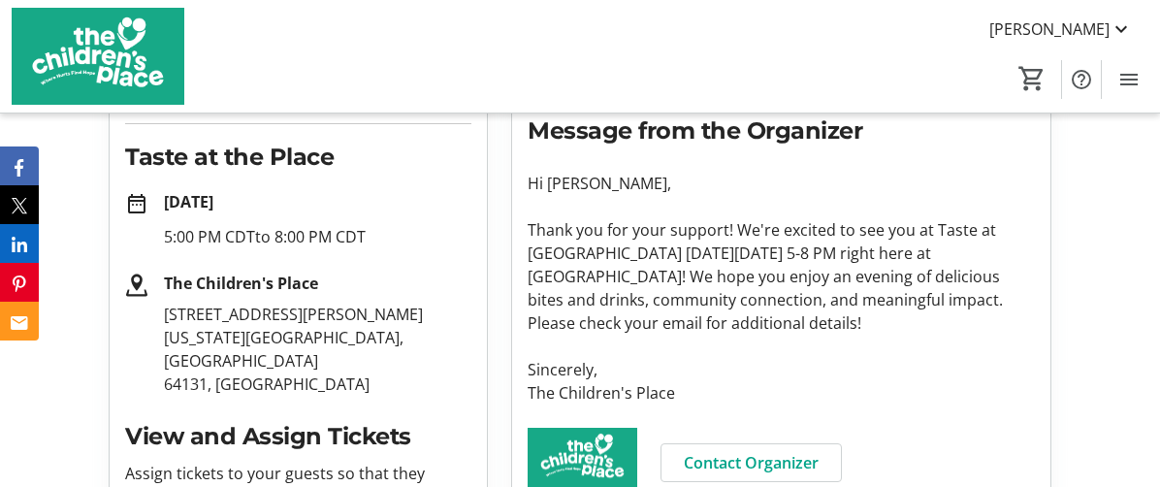
scroll to position [291, 0]
